Goal: Information Seeking & Learning: Learn about a topic

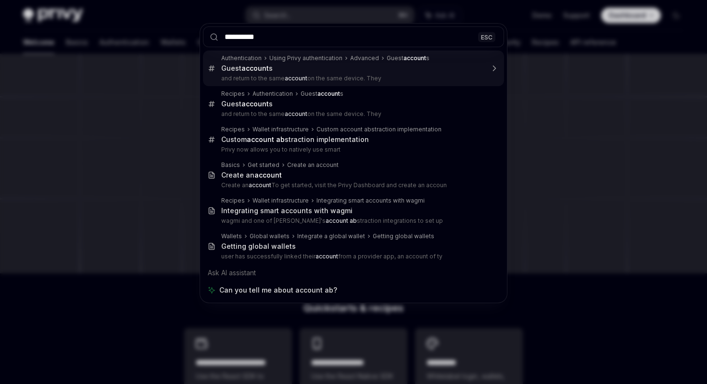
type input "**********"
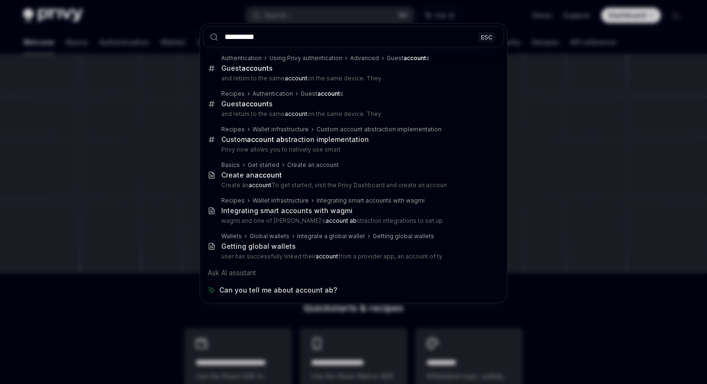
click at [616, 92] on div "**********" at bounding box center [353, 192] width 707 height 384
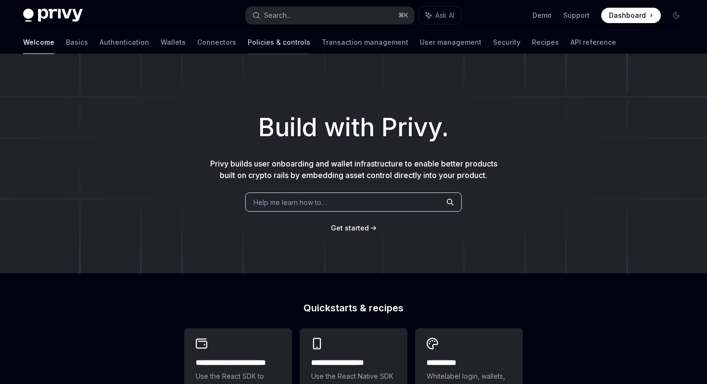
click at [248, 45] on link "Policies & controls" at bounding box center [279, 42] width 63 height 23
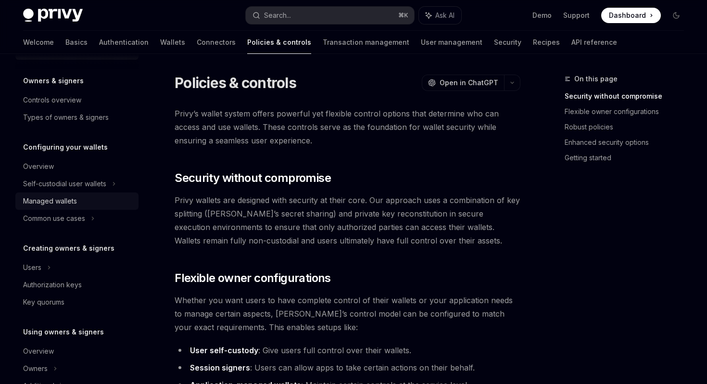
scroll to position [28, 0]
click at [61, 281] on div "Authorization keys" at bounding box center [52, 284] width 59 height 12
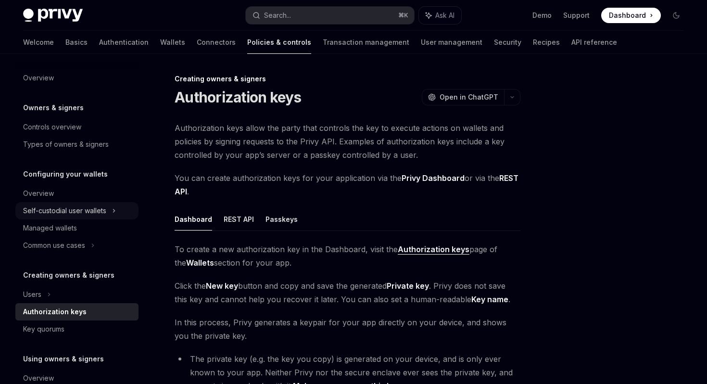
click at [118, 211] on div "Self-custodial user wallets" at bounding box center [76, 210] width 123 height 17
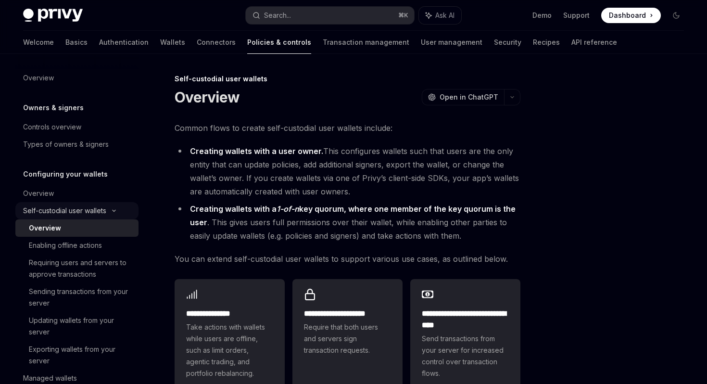
click at [115, 209] on icon at bounding box center [114, 211] width 12 height 4
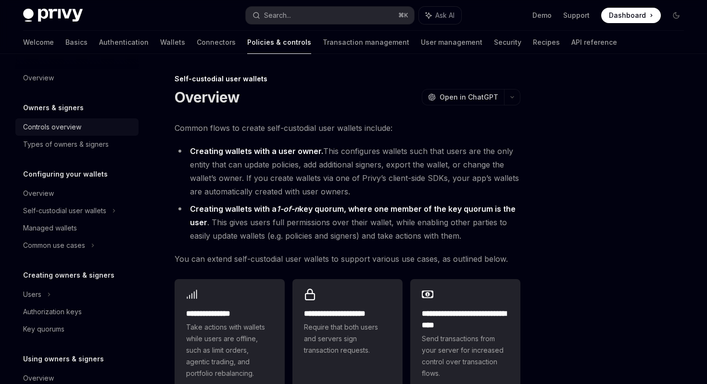
click at [75, 130] on div "Controls overview" at bounding box center [52, 127] width 58 height 12
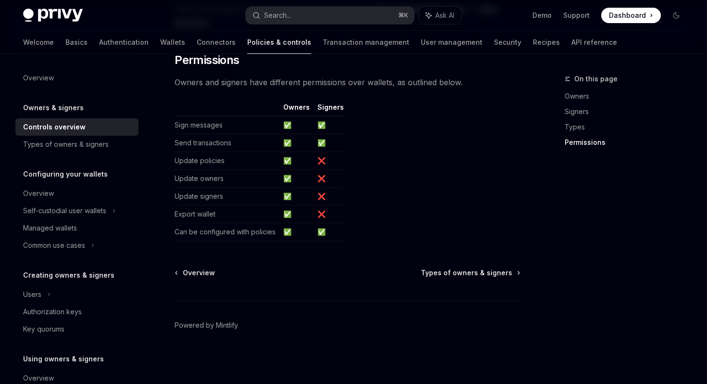
scroll to position [831, 0]
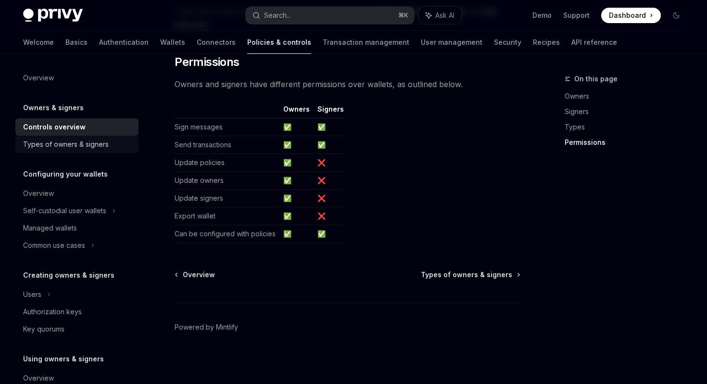
click at [51, 142] on div "Types of owners & signers" at bounding box center [66, 145] width 86 height 12
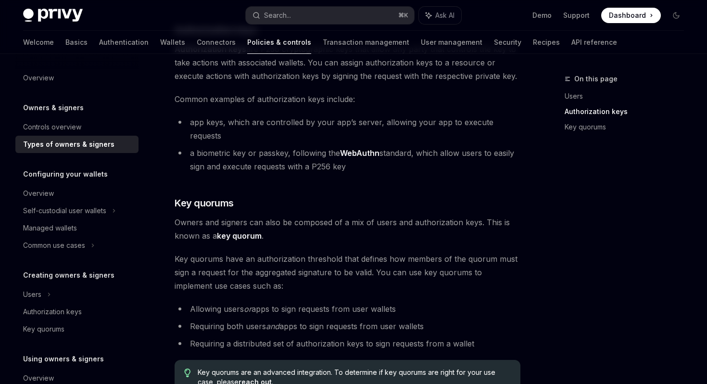
scroll to position [235, 0]
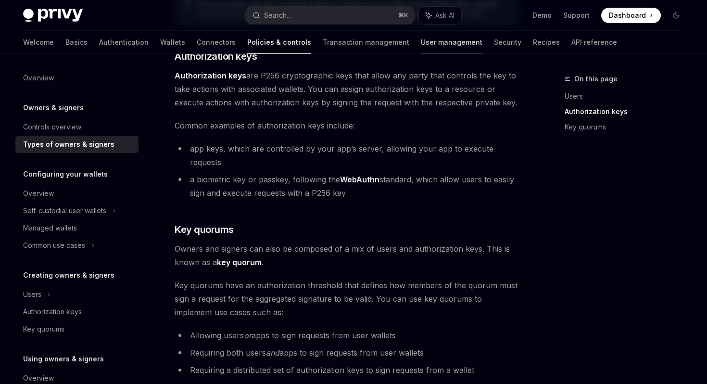
click at [421, 44] on link "User management" at bounding box center [452, 42] width 62 height 23
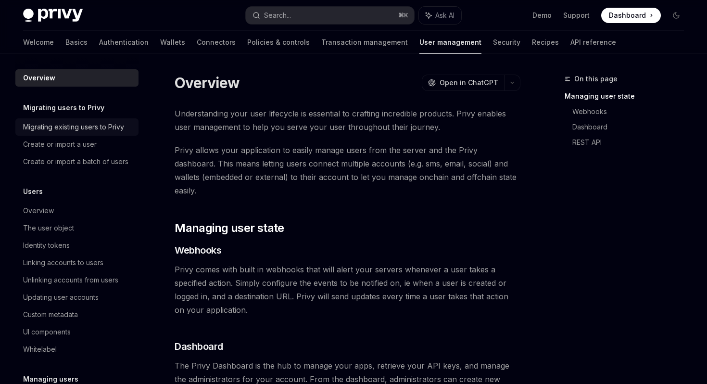
click at [107, 130] on div "Migrating existing users to Privy" at bounding box center [73, 127] width 101 height 12
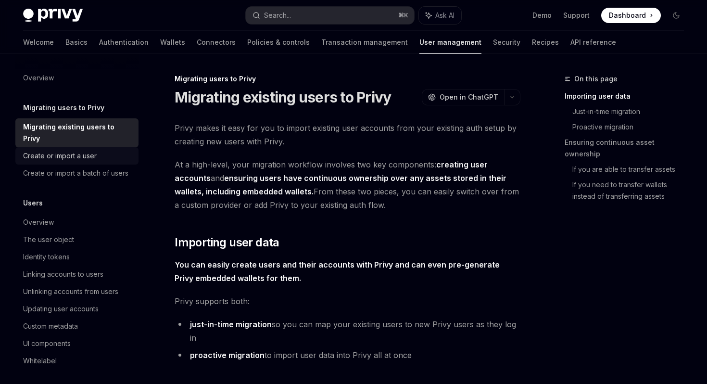
click at [92, 150] on div "Create or import a user" at bounding box center [60, 156] width 74 height 12
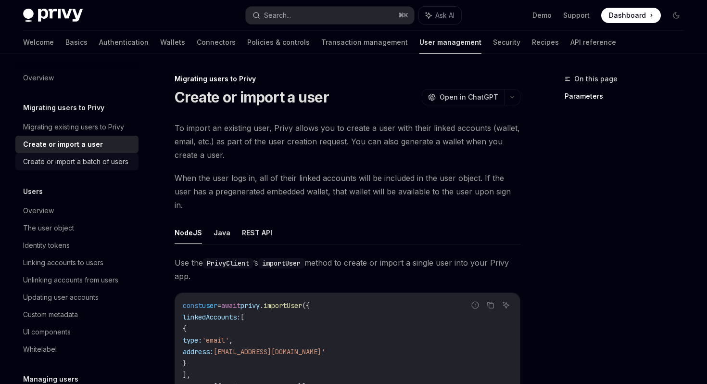
click at [88, 167] on div "Create or import a batch of users" at bounding box center [75, 162] width 105 height 12
type textarea "*"
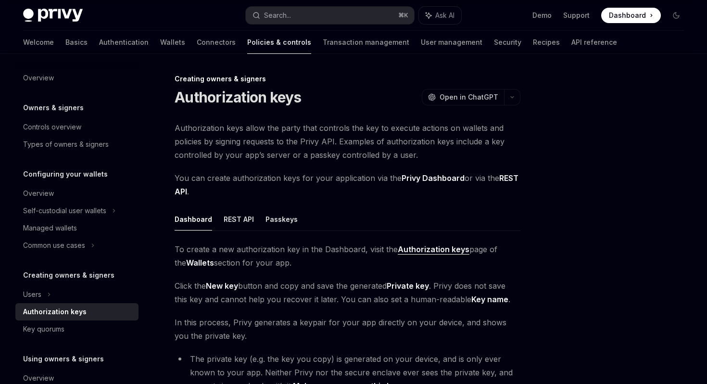
scroll to position [152, 0]
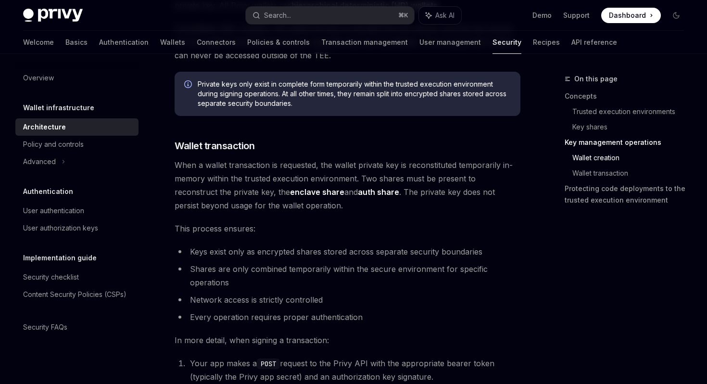
scroll to position [1287, 0]
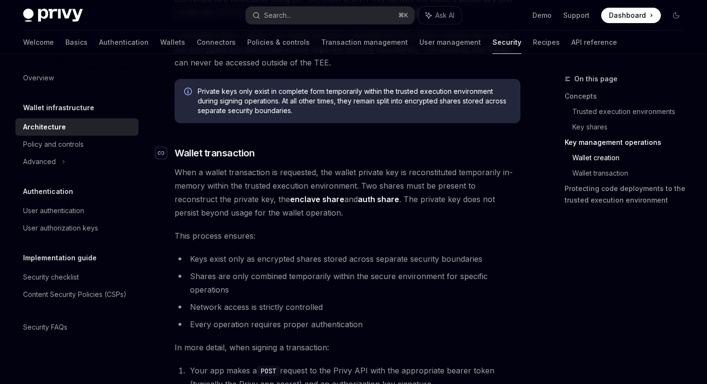
click at [162, 155] on div "Navigate to header" at bounding box center [161, 153] width 12 height 12
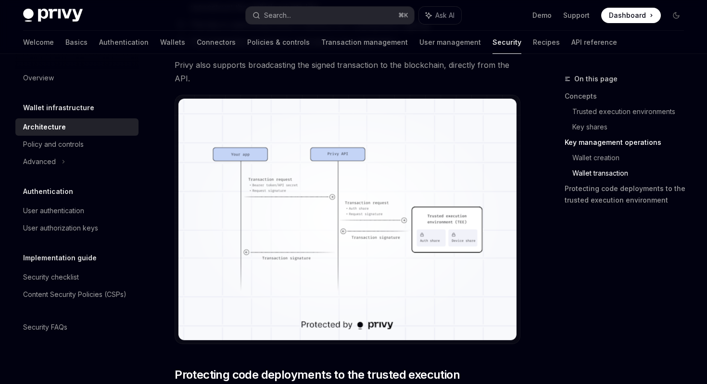
scroll to position [1759, 0]
